Goal: Task Accomplishment & Management: Use online tool/utility

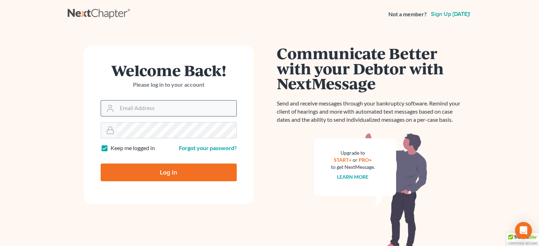
click at [157, 107] on input "Email Address" at bounding box center [176, 109] width 119 height 16
type input "[EMAIL_ADDRESS][DOMAIN_NAME]"
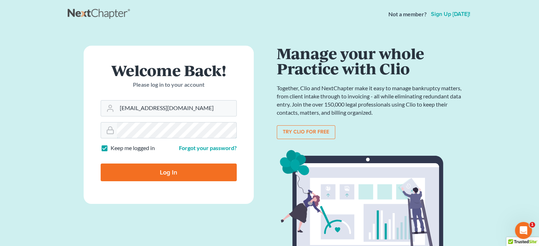
click at [101, 164] on input "Log In" at bounding box center [169, 173] width 136 height 18
type input "Thinking..."
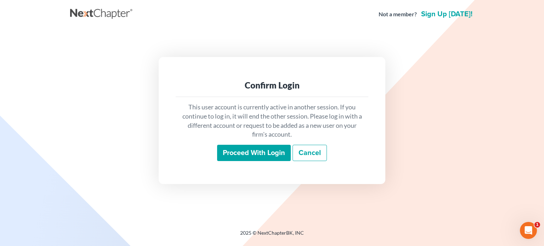
click at [236, 149] on input "Proceed with login" at bounding box center [254, 153] width 74 height 16
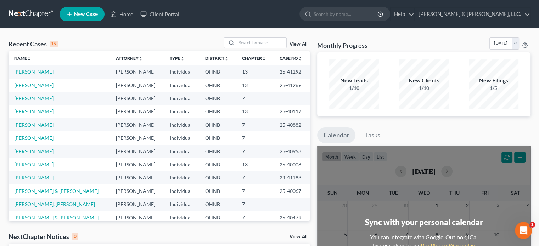
click at [41, 72] on link "[PERSON_NAME]" at bounding box center [33, 72] width 39 height 6
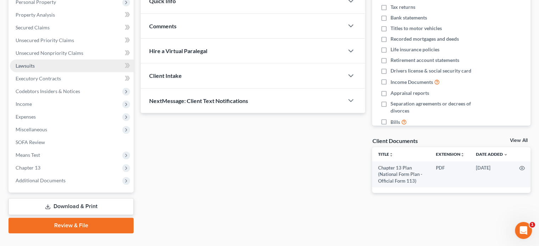
scroll to position [142, 0]
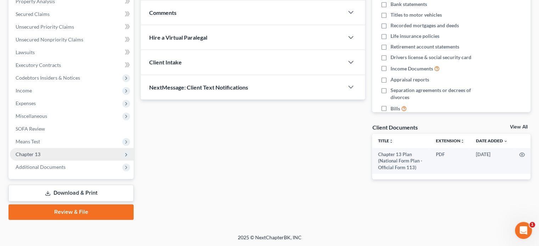
click at [35, 153] on span "Chapter 13" at bounding box center [28, 154] width 25 height 6
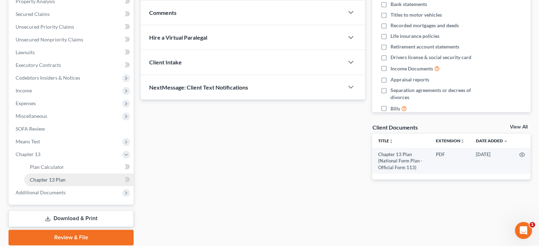
click at [45, 180] on span "Chapter 13 Plan" at bounding box center [48, 180] width 36 height 6
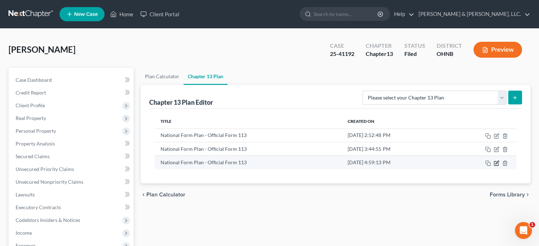
click at [497, 161] on icon "button" at bounding box center [496, 163] width 6 height 6
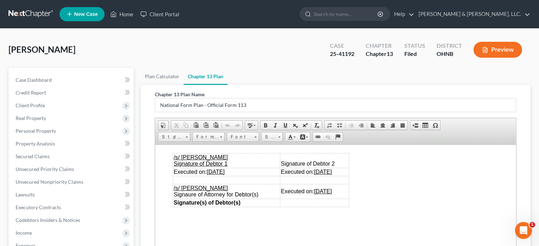
scroll to position [2231, 0]
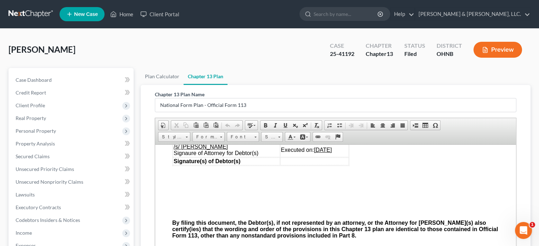
click at [218, 133] on u "[DATE]" at bounding box center [215, 130] width 18 height 6
click at [320, 153] on u "[DATE]" at bounding box center [323, 150] width 18 height 6
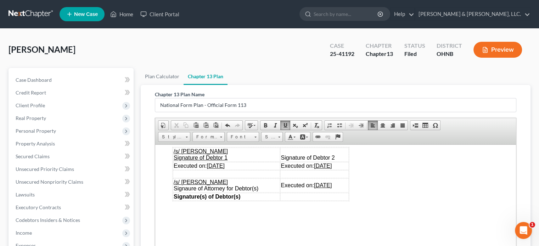
drag, startPoint x: 308, startPoint y: 188, endPoint x: 340, endPoint y: 187, distance: 31.2
click at [340, 170] on td "Executed on: [DATE]" at bounding box center [314, 166] width 69 height 8
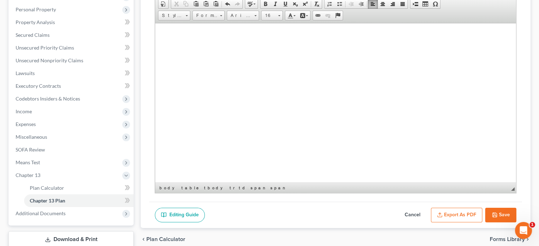
scroll to position [142, 0]
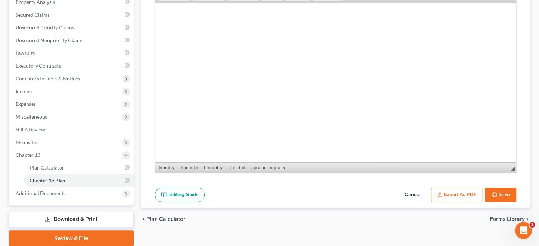
click at [492, 194] on icon "button" at bounding box center [495, 195] width 6 height 6
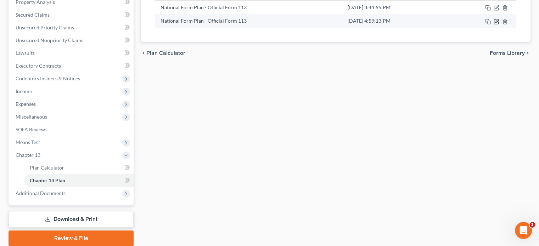
click at [497, 20] on icon "button" at bounding box center [496, 22] width 6 height 6
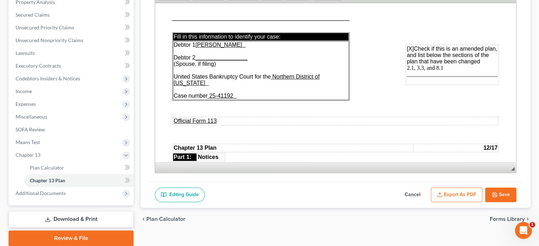
scroll to position [0, 0]
click at [456, 195] on button "Export as PDF" at bounding box center [456, 195] width 51 height 15
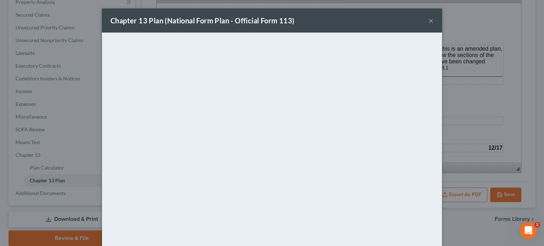
click at [429, 18] on button "×" at bounding box center [431, 20] width 5 height 8
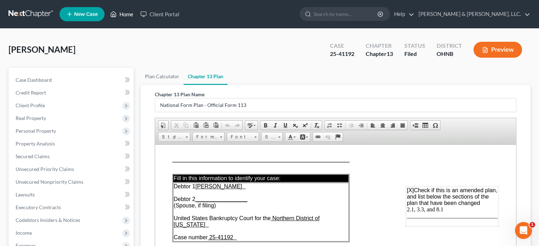
click at [125, 13] on link "Home" at bounding box center [122, 14] width 30 height 13
